Goal: Task Accomplishment & Management: Complete application form

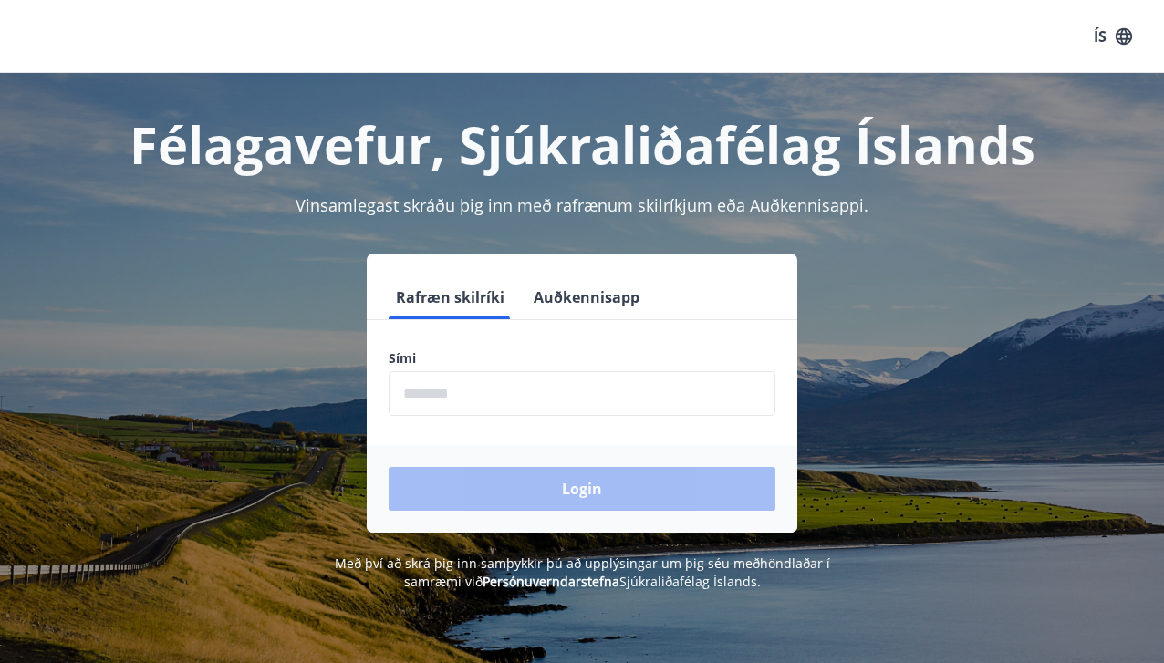
click at [479, 400] on input "phone" at bounding box center [582, 393] width 387 height 45
type input "********"
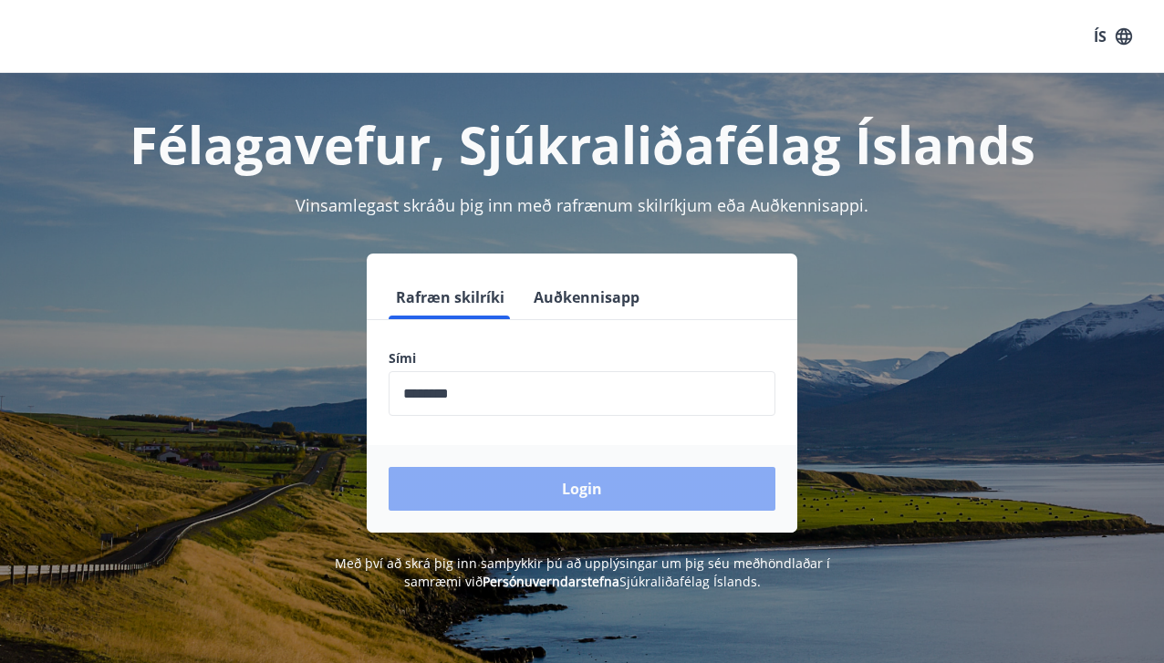
click at [565, 492] on button "Login" at bounding box center [582, 489] width 387 height 44
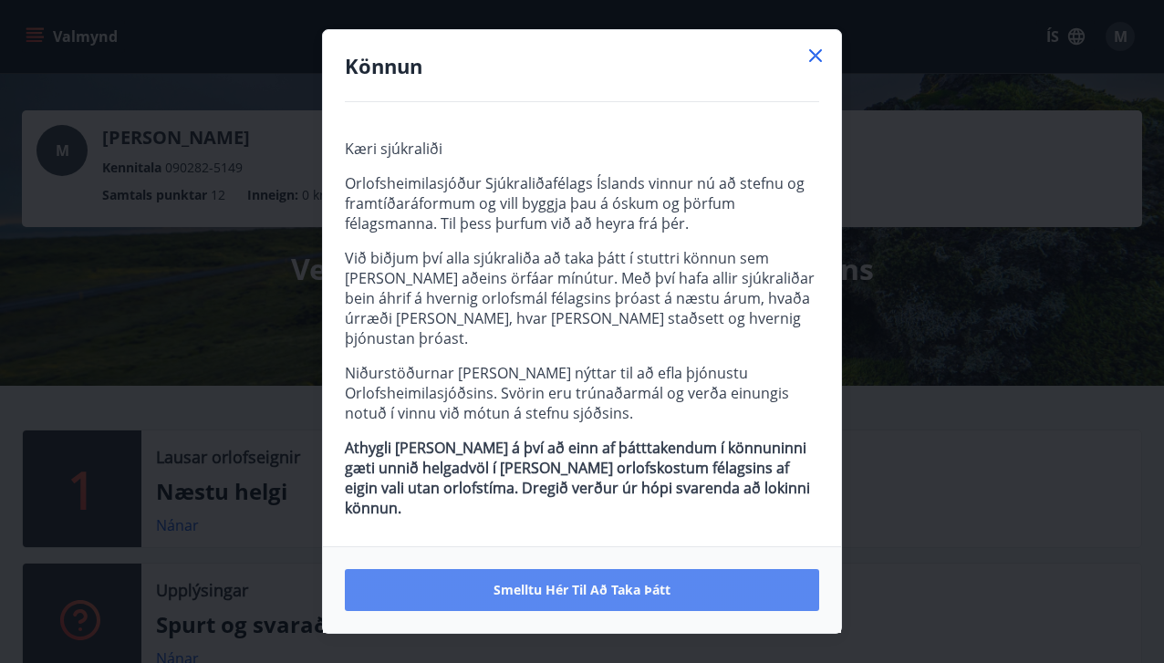
click at [584, 581] on span "Smelltu hér til að taka þátt" at bounding box center [581, 590] width 177 height 18
